Goal: Task Accomplishment & Management: Complete application form

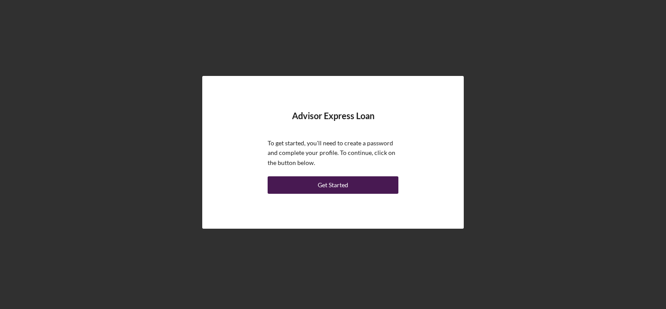
click at [312, 183] on button "Get Started" at bounding box center [333, 184] width 131 height 17
